Goal: Task Accomplishment & Management: Manage account settings

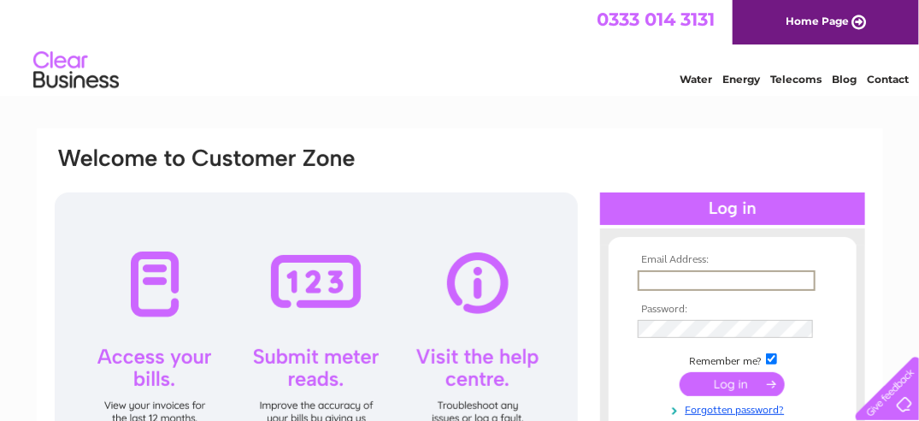
click at [679, 279] on input "text" at bounding box center [727, 280] width 178 height 21
click at [795, 278] on input "brigland2025@hotmail.com" at bounding box center [727, 280] width 178 height 21
type input "b"
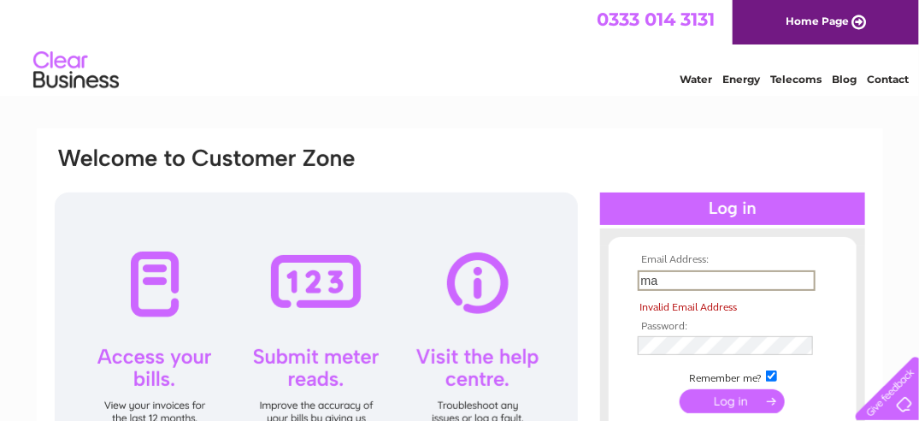
type input "marr924@btinternet.com"
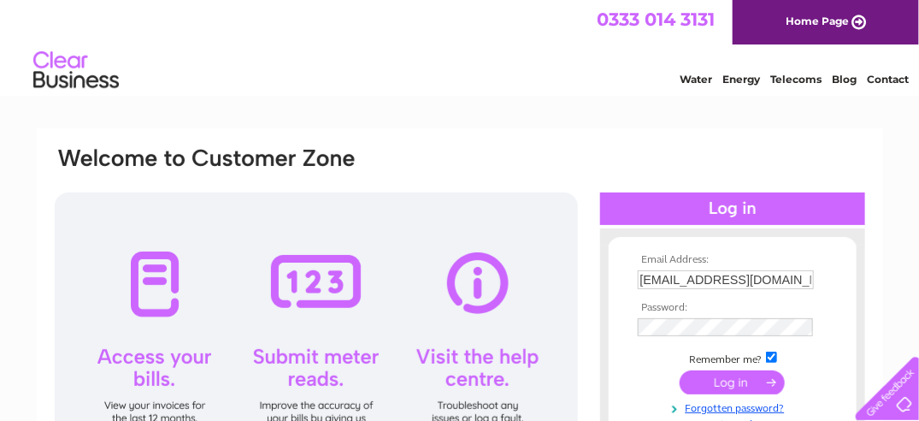
click at [714, 387] on input "submit" at bounding box center [732, 382] width 105 height 24
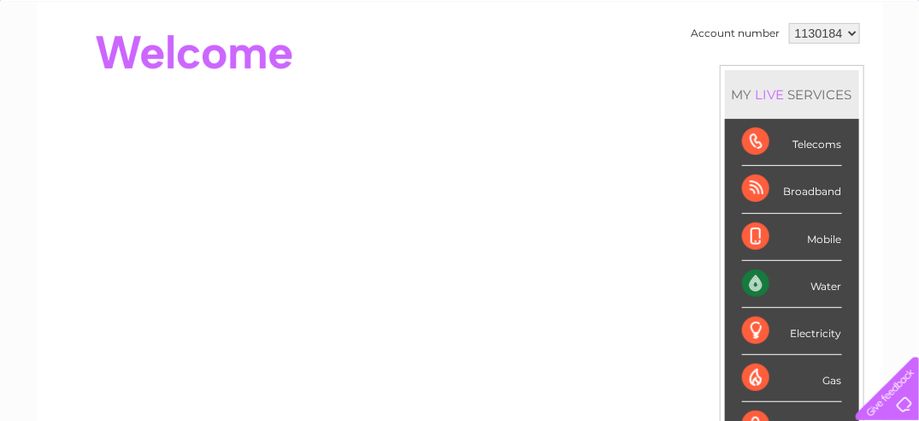
scroll to position [44, 0]
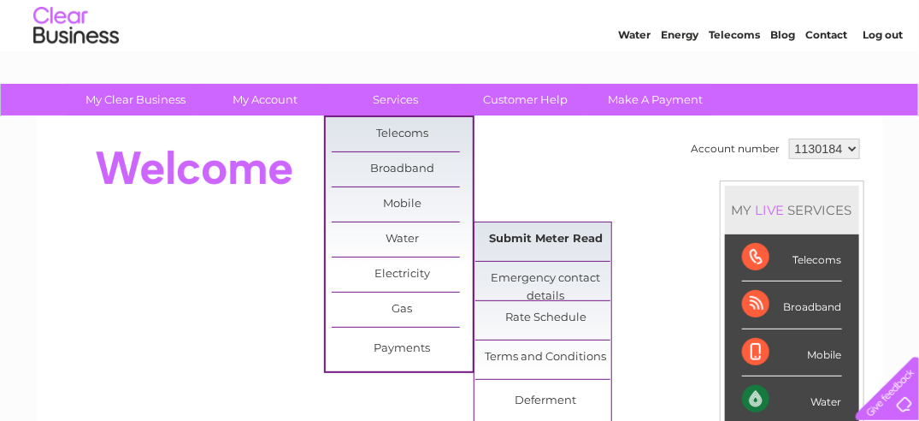
click at [520, 238] on link "Submit Meter Read" at bounding box center [546, 239] width 141 height 34
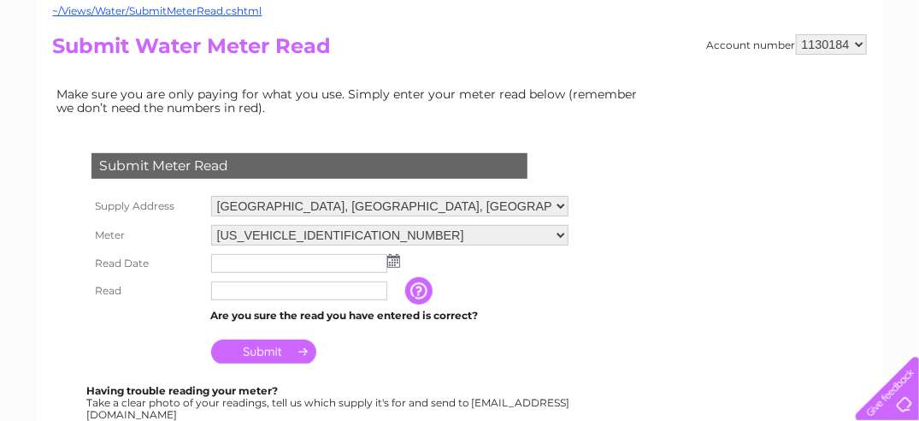
scroll to position [182, 0]
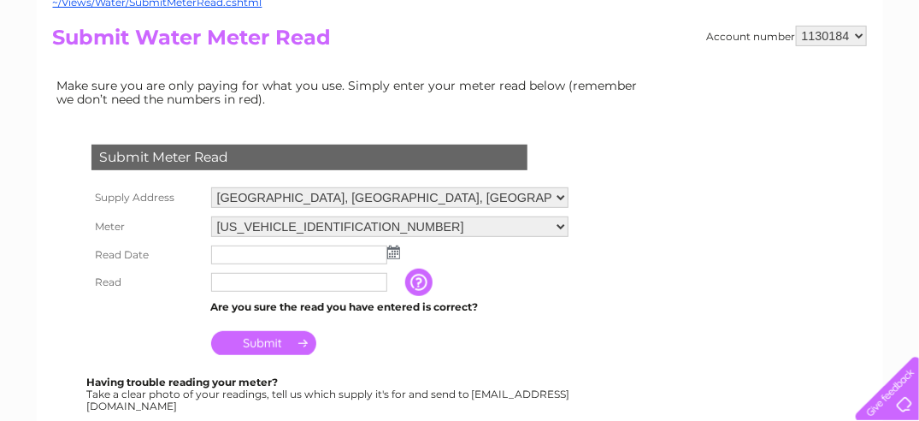
click at [395, 246] on img at bounding box center [393, 252] width 13 height 14
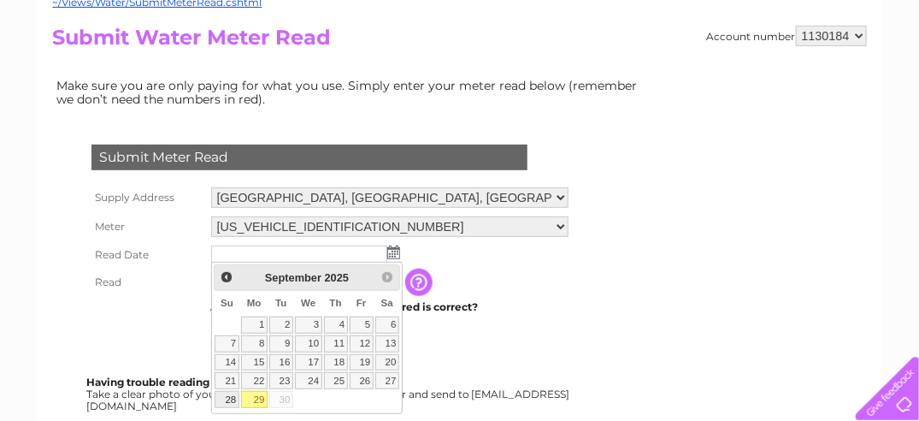
click at [233, 399] on link "28" at bounding box center [227, 399] width 24 height 17
type input "2025/09/28"
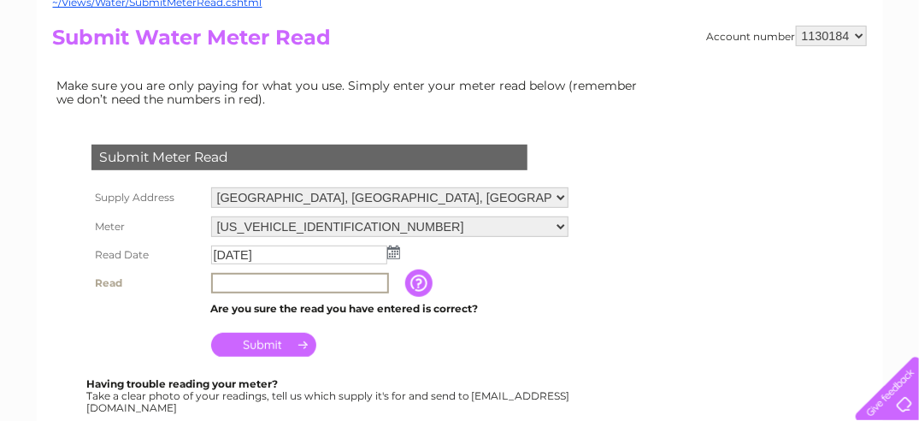
click at [243, 279] on input "text" at bounding box center [300, 283] width 178 height 21
type input "08915"
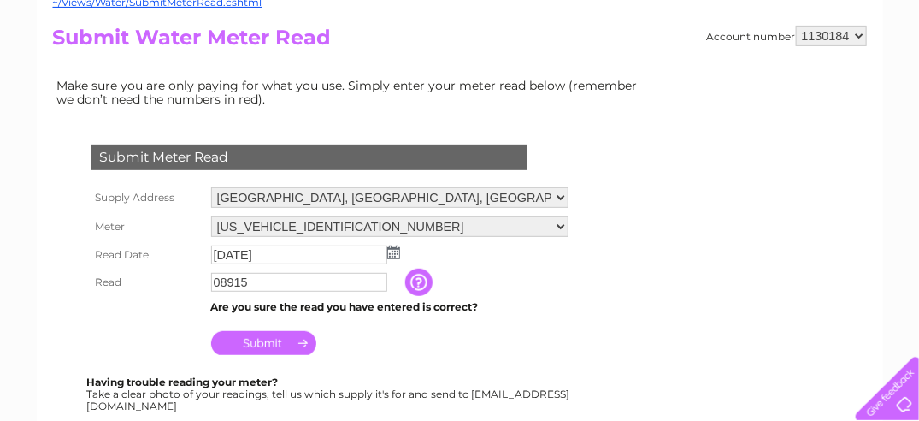
click at [260, 342] on input "Submit" at bounding box center [263, 343] width 105 height 24
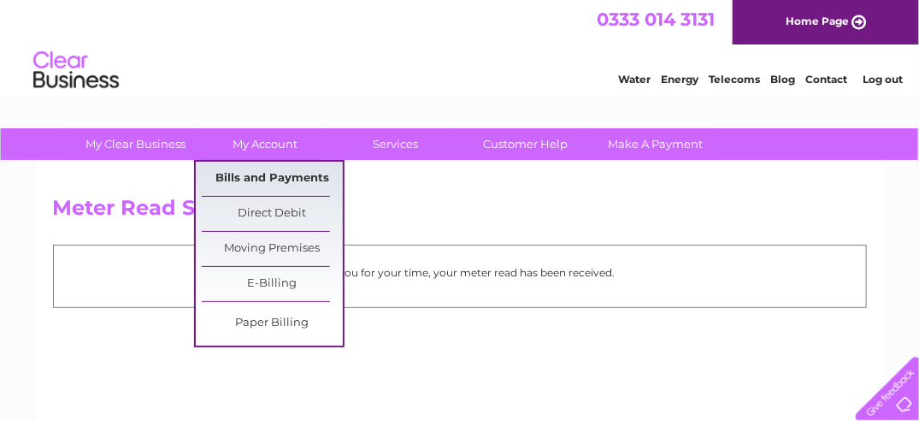
click at [286, 185] on link "Bills and Payments" at bounding box center [272, 179] width 141 height 34
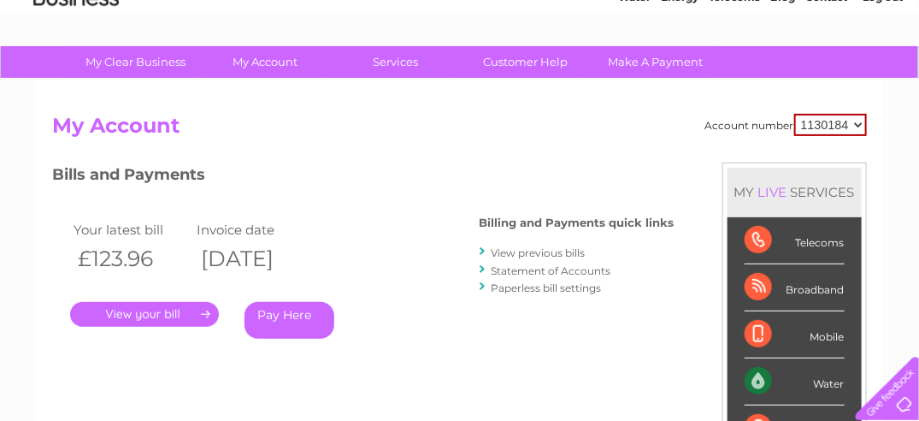
scroll to position [60, 0]
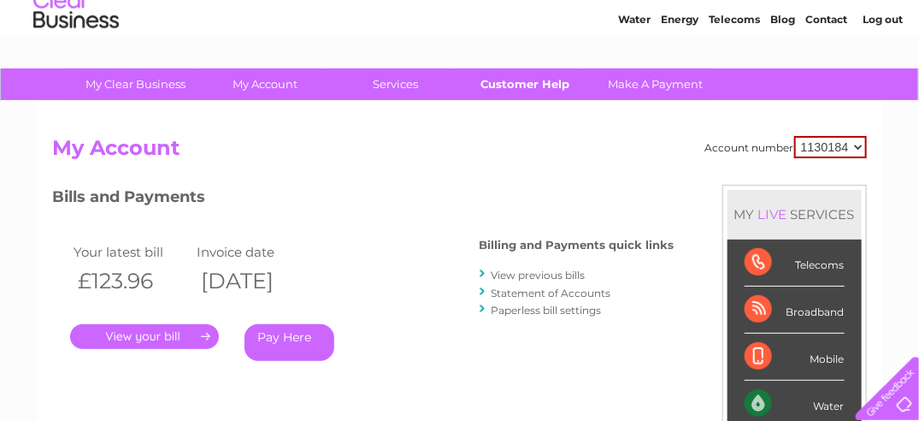
click at [525, 87] on link "Customer Help" at bounding box center [525, 84] width 141 height 32
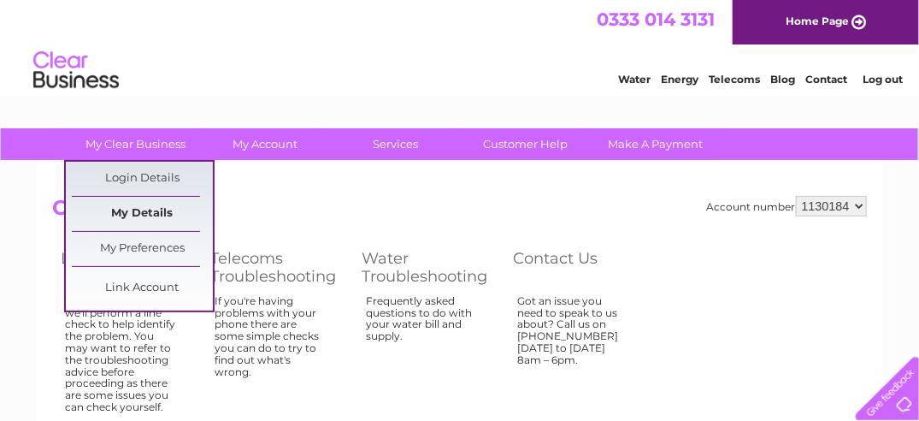
click at [159, 209] on link "My Details" at bounding box center [142, 214] width 141 height 34
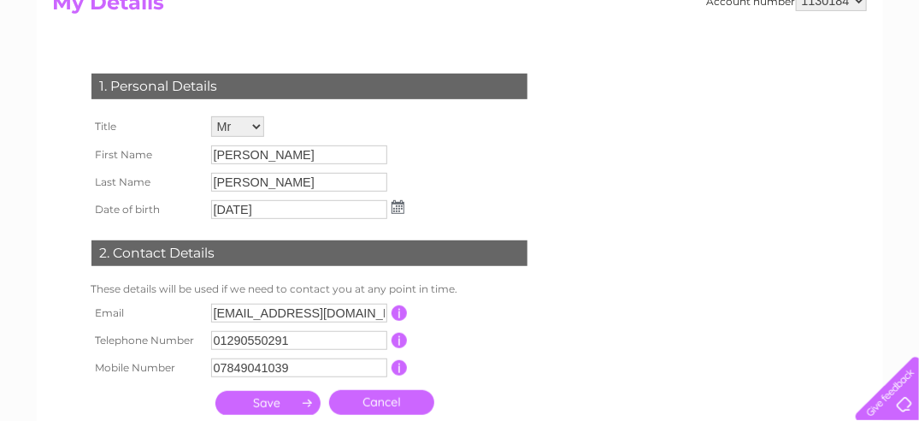
scroll to position [207, 0]
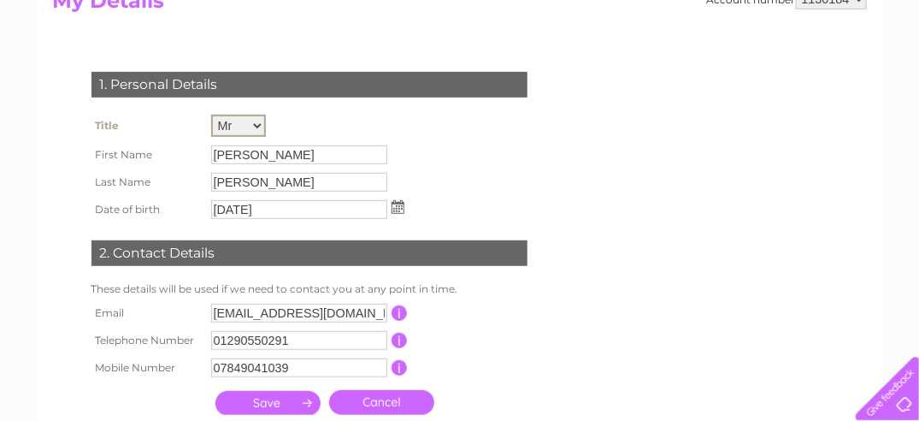
click at [256, 125] on select "Mr Mrs Ms Miss Dr Rev Prof Other" at bounding box center [238, 126] width 55 height 22
click at [256, 119] on select "Mr Mrs Ms Miss Dr Rev Prof Other" at bounding box center [238, 126] width 55 height 22
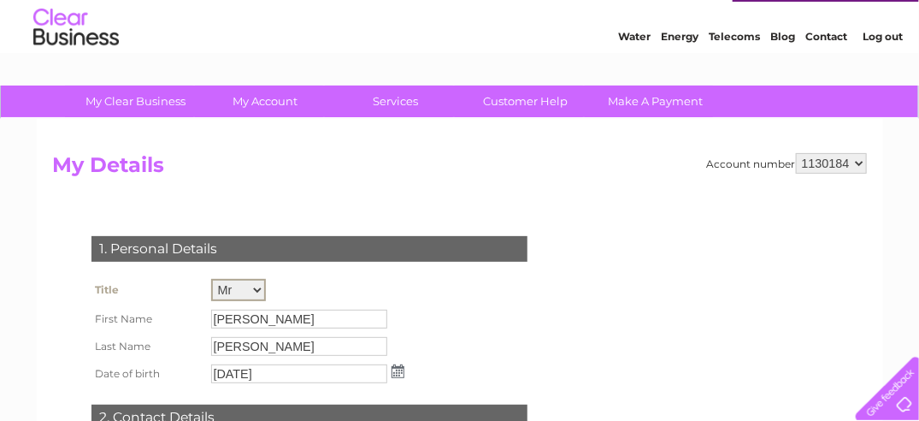
scroll to position [27, 0]
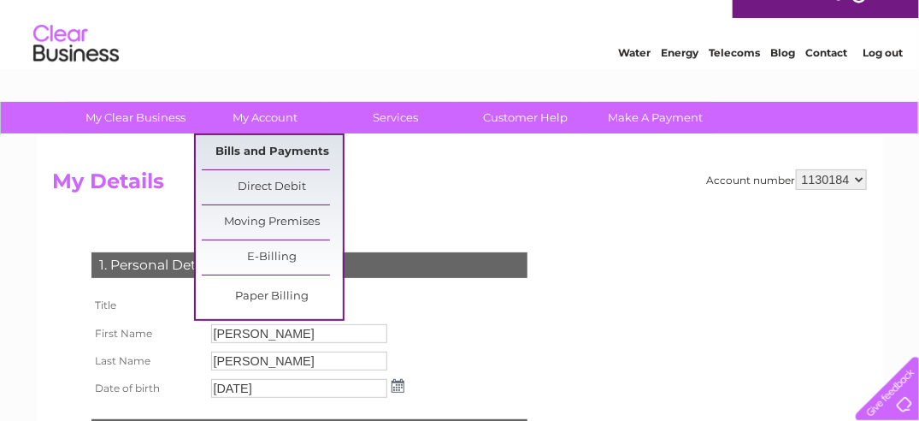
click at [268, 155] on link "Bills and Payments" at bounding box center [272, 152] width 141 height 34
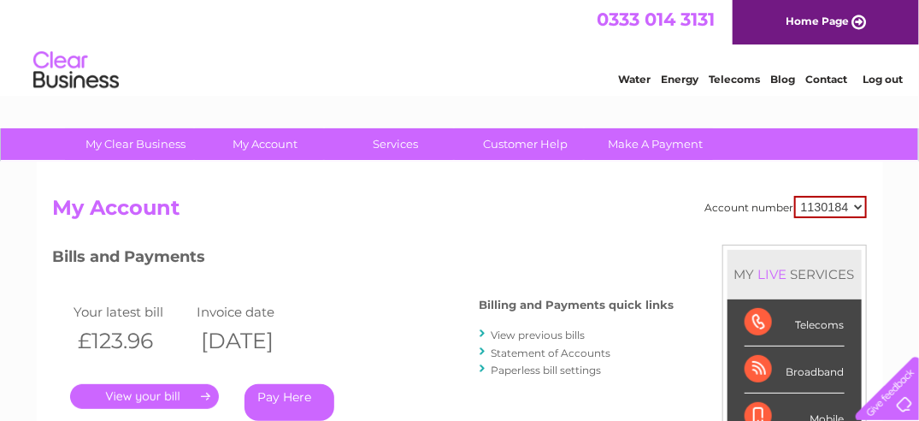
click at [166, 392] on link "." at bounding box center [144, 396] width 149 height 25
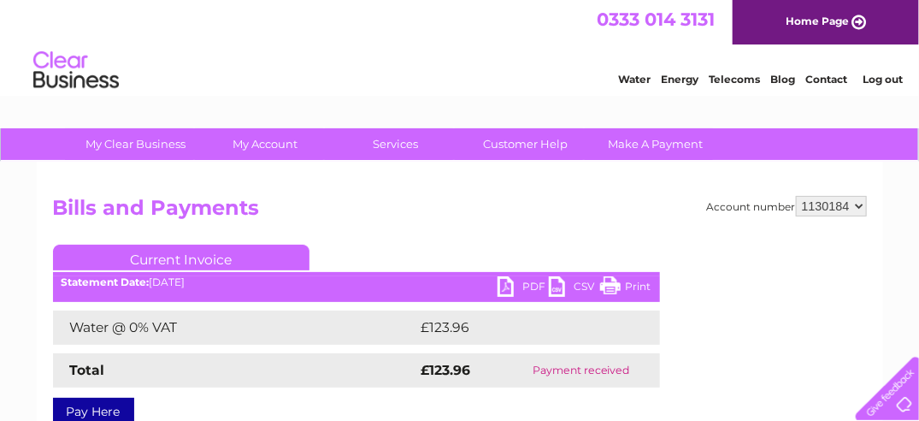
click at [505, 280] on link "PDF" at bounding box center [523, 288] width 51 height 25
click at [887, 80] on link "Log out" at bounding box center [884, 79] width 40 height 13
